Goal: Task Accomplishment & Management: Use online tool/utility

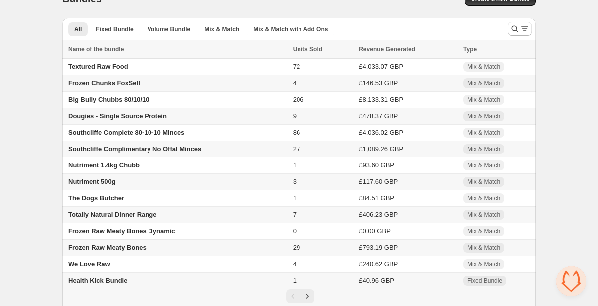
scroll to position [43, 0]
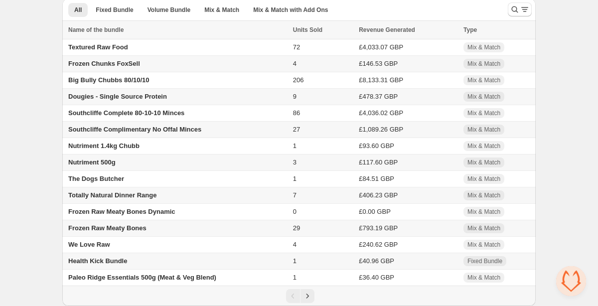
click at [135, 93] on span "Dougies - Single Source Protein" at bounding box center [117, 96] width 99 height 7
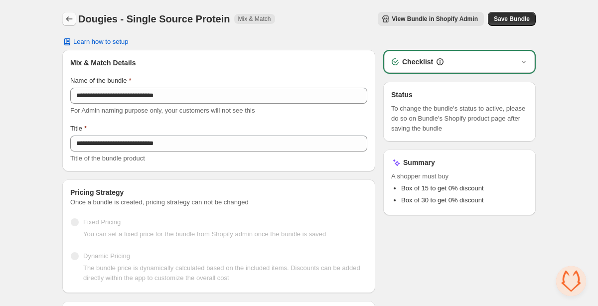
click at [64, 16] on icon "Back" at bounding box center [69, 19] width 10 height 10
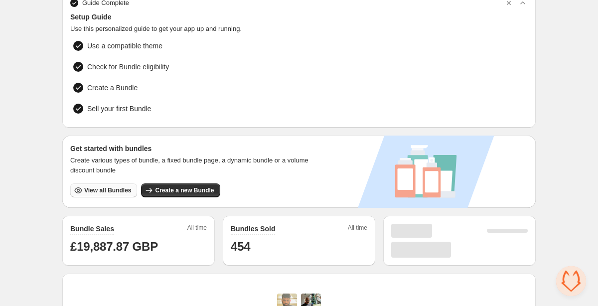
scroll to position [80, 0]
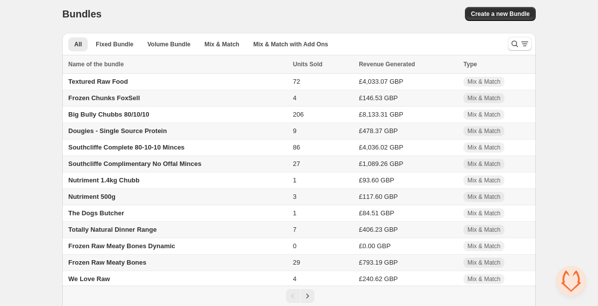
scroll to position [36, 0]
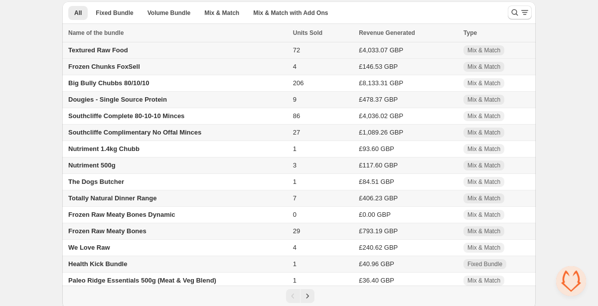
click at [134, 48] on td "Textured Raw Food" at bounding box center [176, 50] width 228 height 16
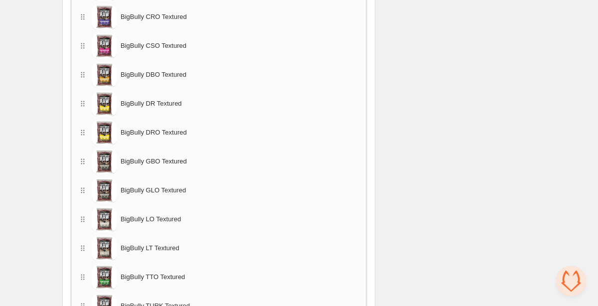
scroll to position [740, 0]
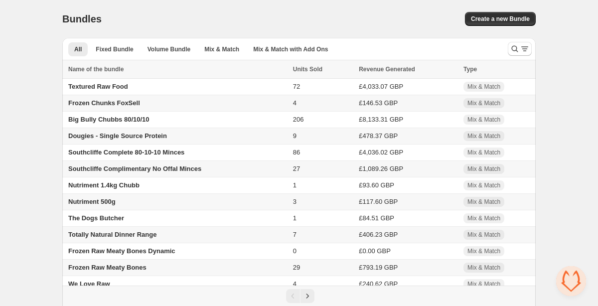
click at [96, 106] on span "Frozen Chunks FoxSell" at bounding box center [104, 102] width 72 height 7
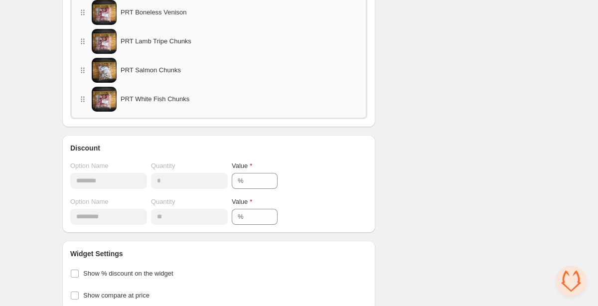
scroll to position [791, 0]
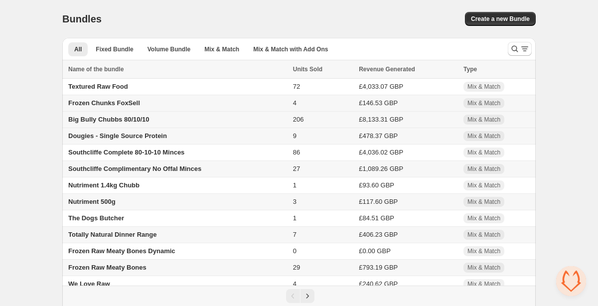
click at [104, 121] on span "Big Bully Chubbs 80/10/10" at bounding box center [108, 119] width 81 height 7
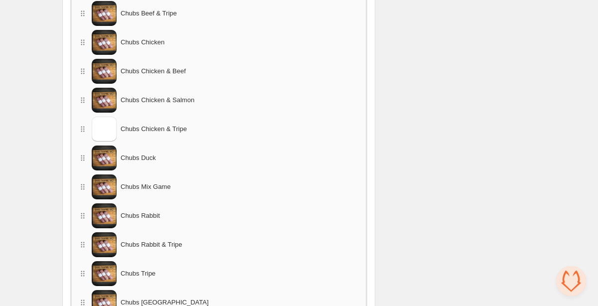
scroll to position [714, 0]
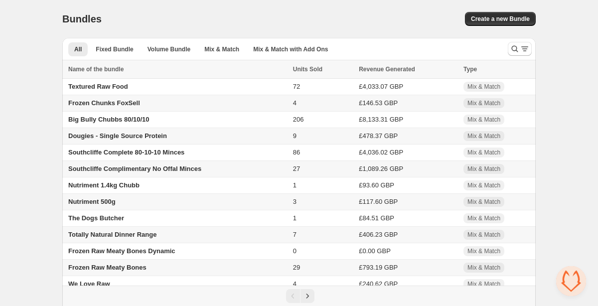
click at [104, 136] on span "Dougies - Single Source Protein" at bounding box center [117, 135] width 99 height 7
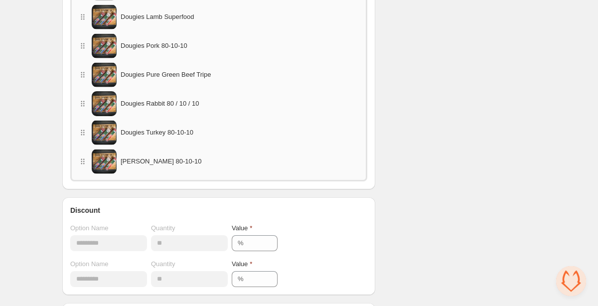
scroll to position [791, 0]
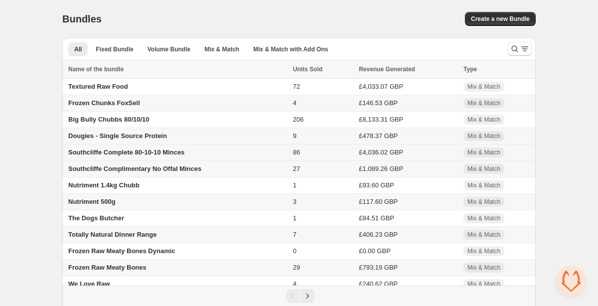
click at [88, 150] on td "Southcliffe Complete 80-10-10 Minces" at bounding box center [176, 153] width 228 height 16
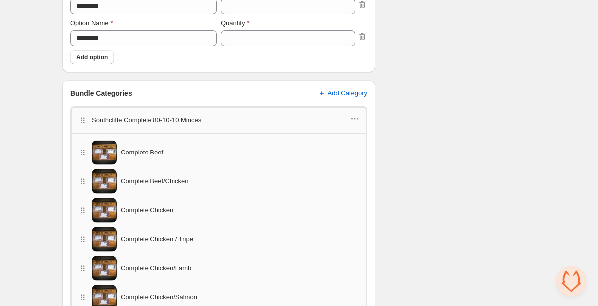
click at [36, 136] on div "**********" at bounding box center [299, 159] width 598 height 1110
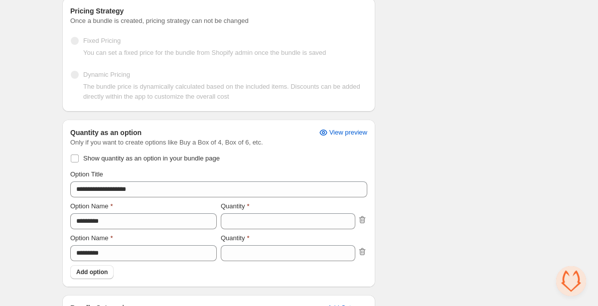
scroll to position [178, 0]
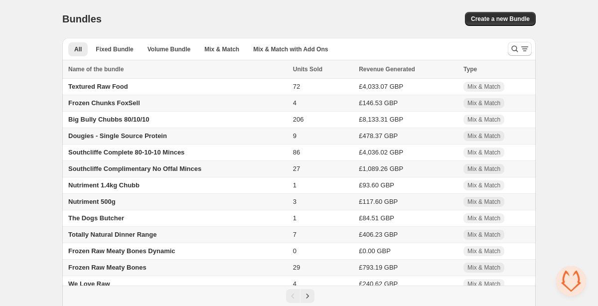
click at [81, 169] on span "Southcliffe Complimentary No Offal Minces" at bounding box center [134, 168] width 133 height 7
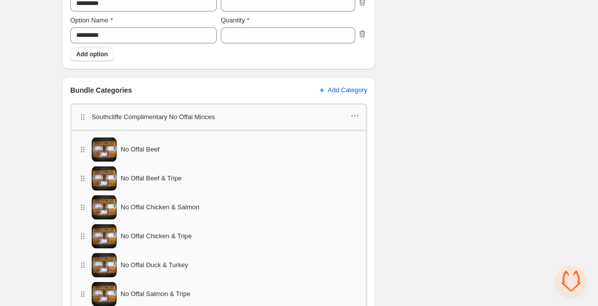
scroll to position [570, 0]
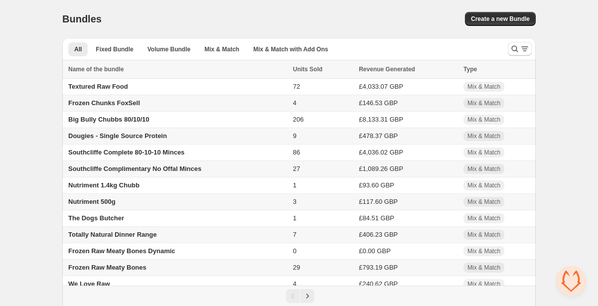
click at [91, 169] on span "Southcliffe Complimentary No Offal Minces" at bounding box center [134, 168] width 133 height 7
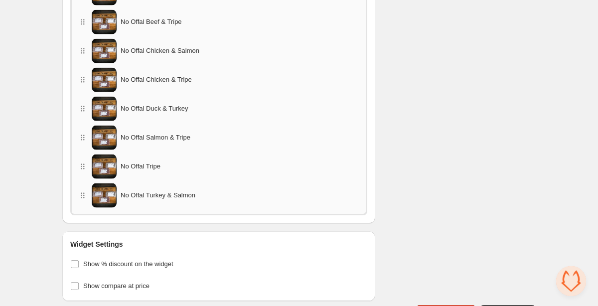
scroll to position [555, 0]
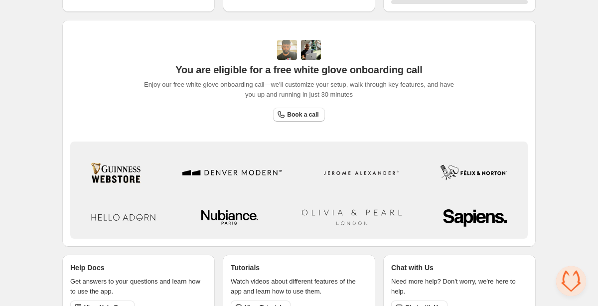
scroll to position [323, 0]
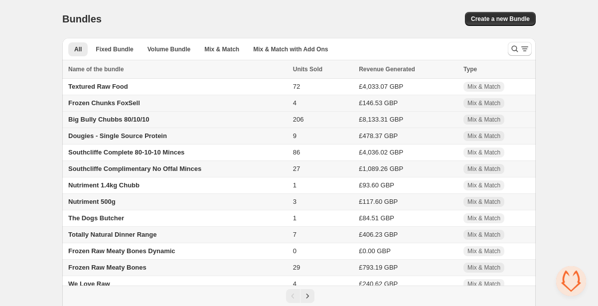
click at [111, 122] on span "Big Bully Chubbs 80/10/10" at bounding box center [108, 119] width 81 height 7
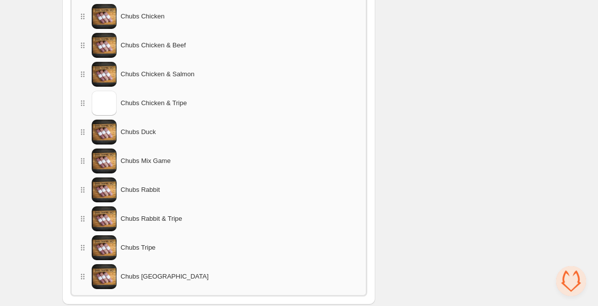
scroll to position [616, 0]
